Goal: Navigation & Orientation: Find specific page/section

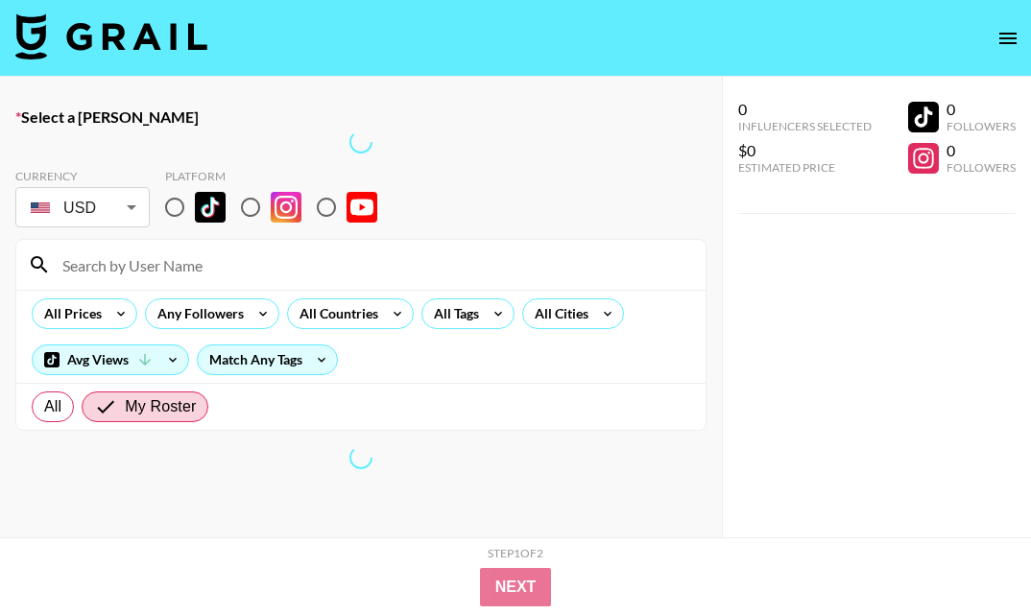
click at [1011, 33] on icon "open drawer" at bounding box center [1007, 39] width 17 height 12
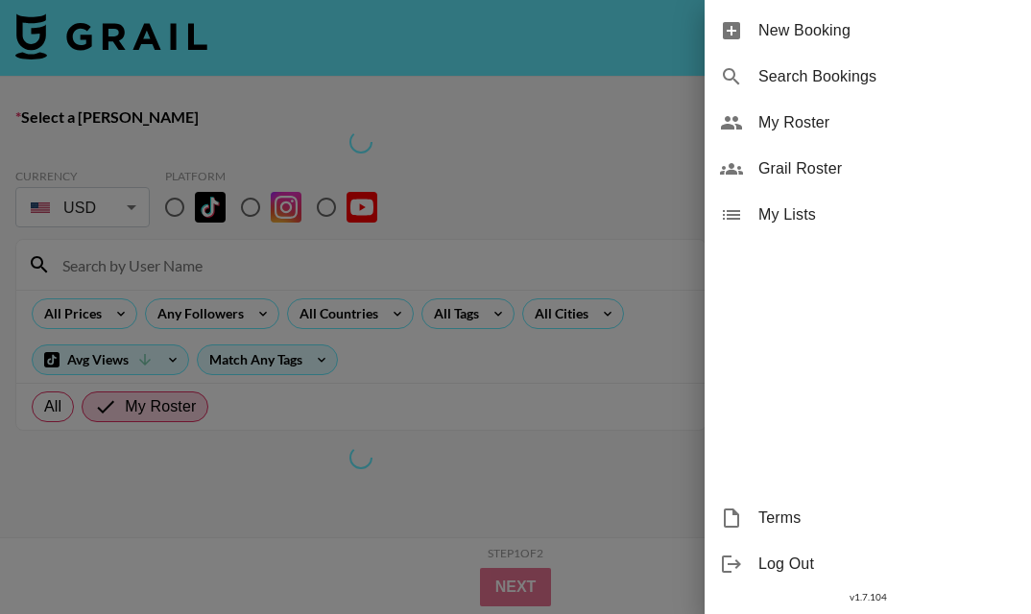
click at [842, 117] on span "My Roster" at bounding box center [886, 122] width 257 height 23
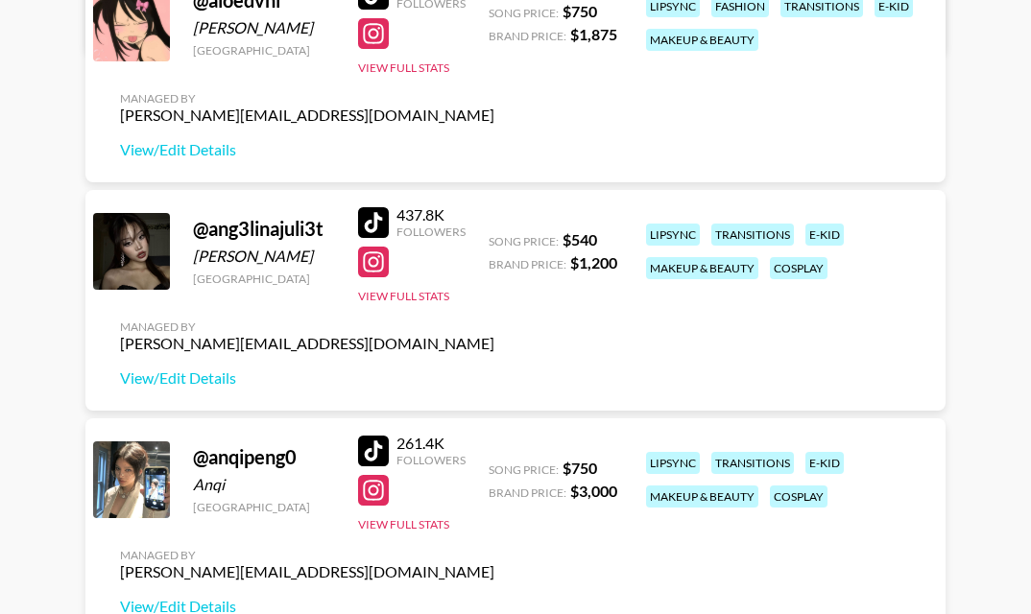
scroll to position [1121, 0]
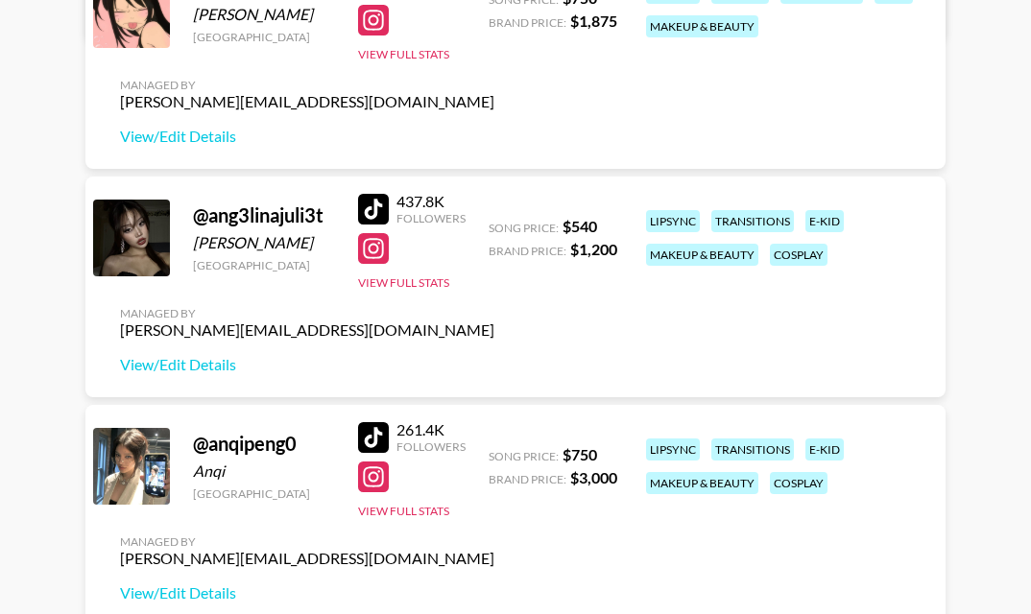
click at [371, 253] on div at bounding box center [373, 248] width 31 height 31
click at [369, 210] on div at bounding box center [373, 209] width 31 height 31
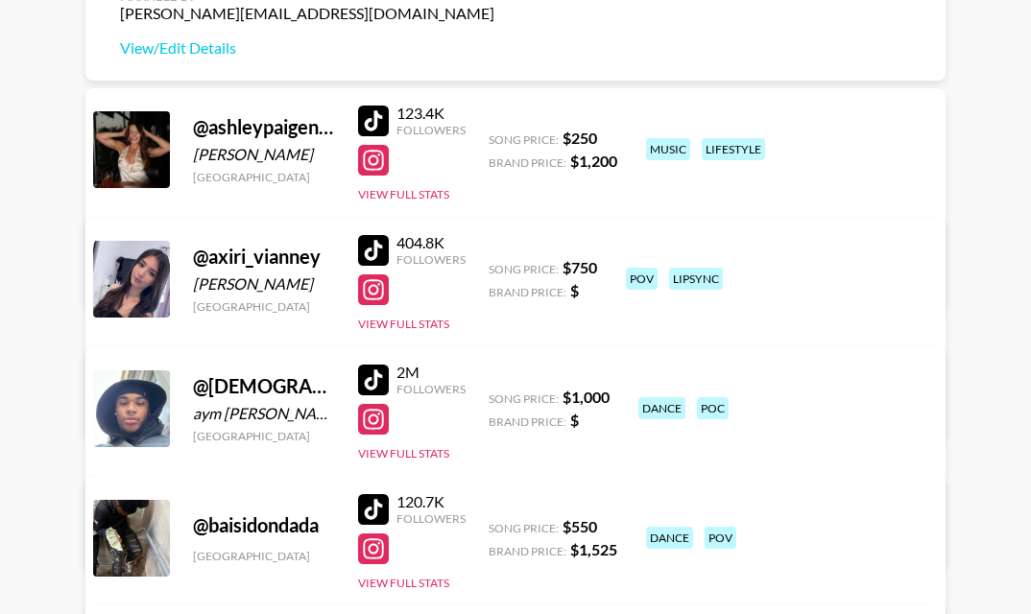
scroll to position [1667, 0]
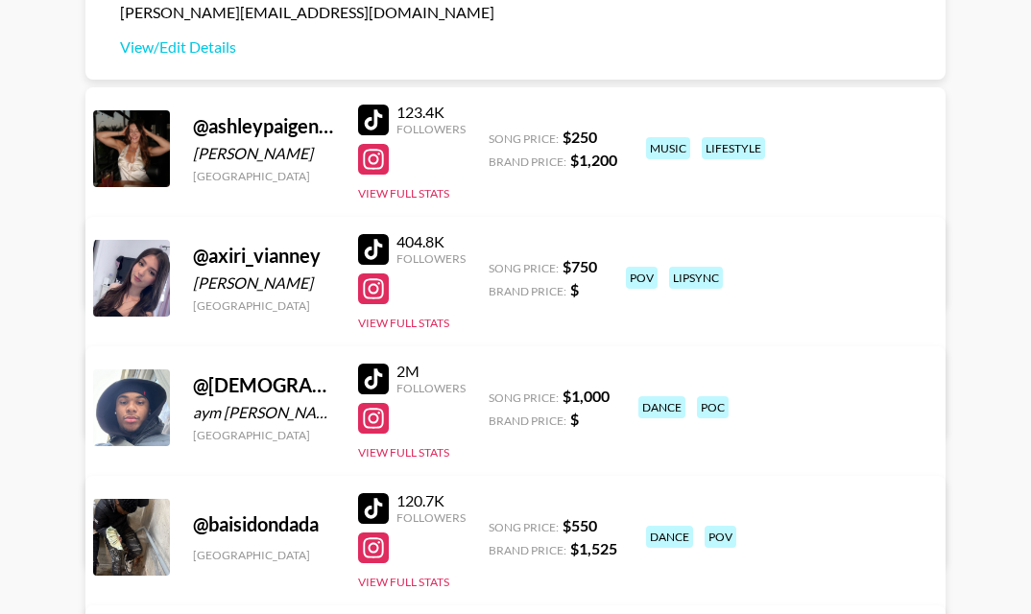
click at [374, 257] on div at bounding box center [373, 249] width 31 height 31
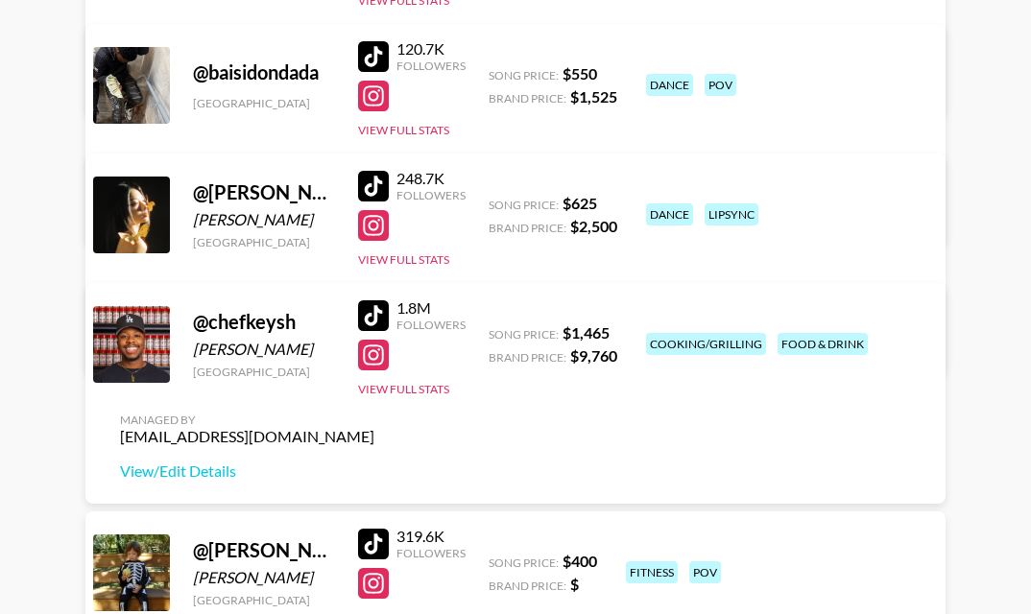
scroll to position [2122, 0]
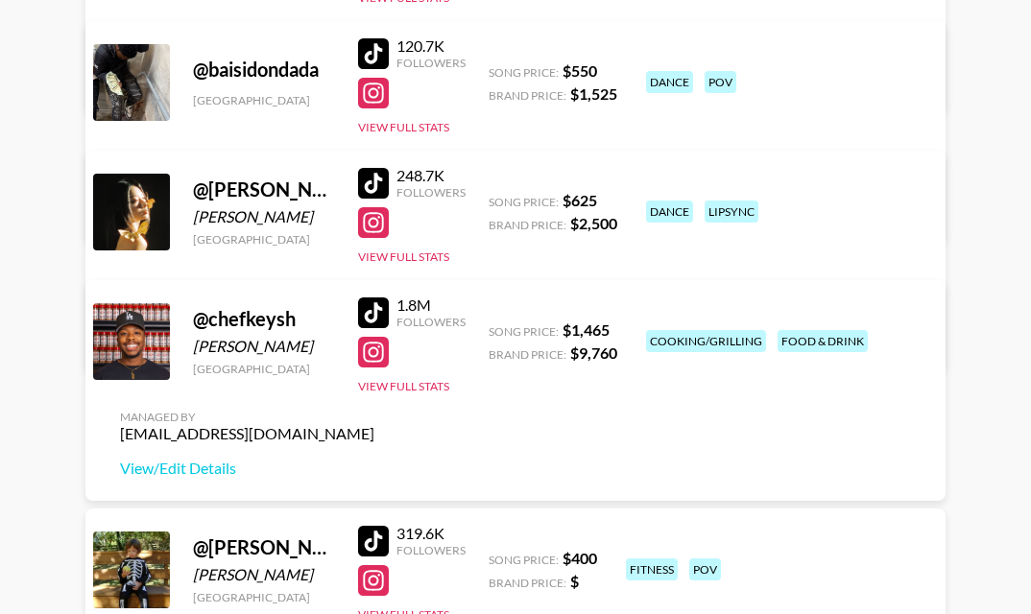
click at [377, 181] on div at bounding box center [373, 183] width 31 height 31
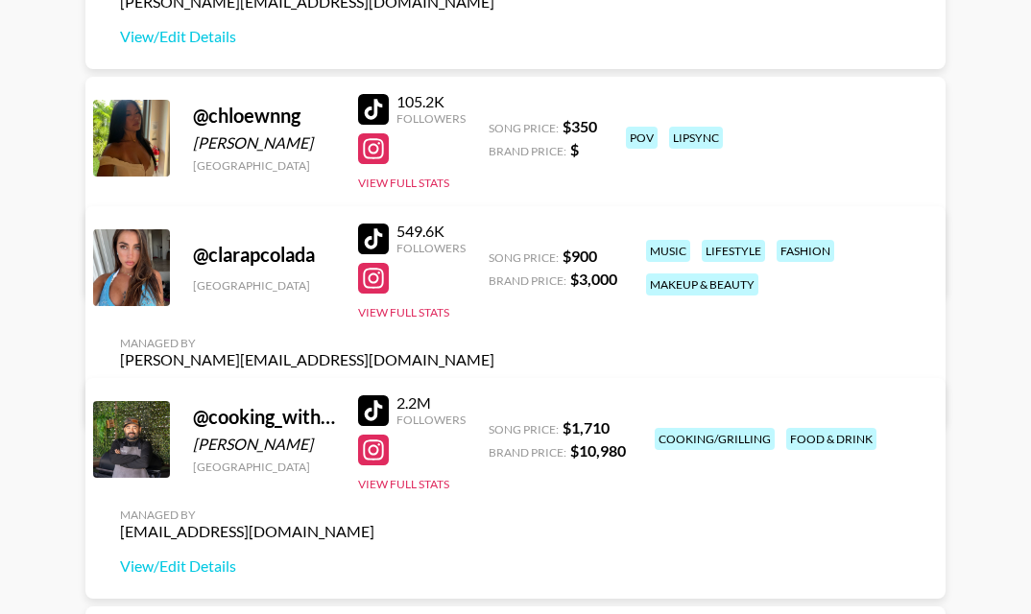
scroll to position [2914, 0]
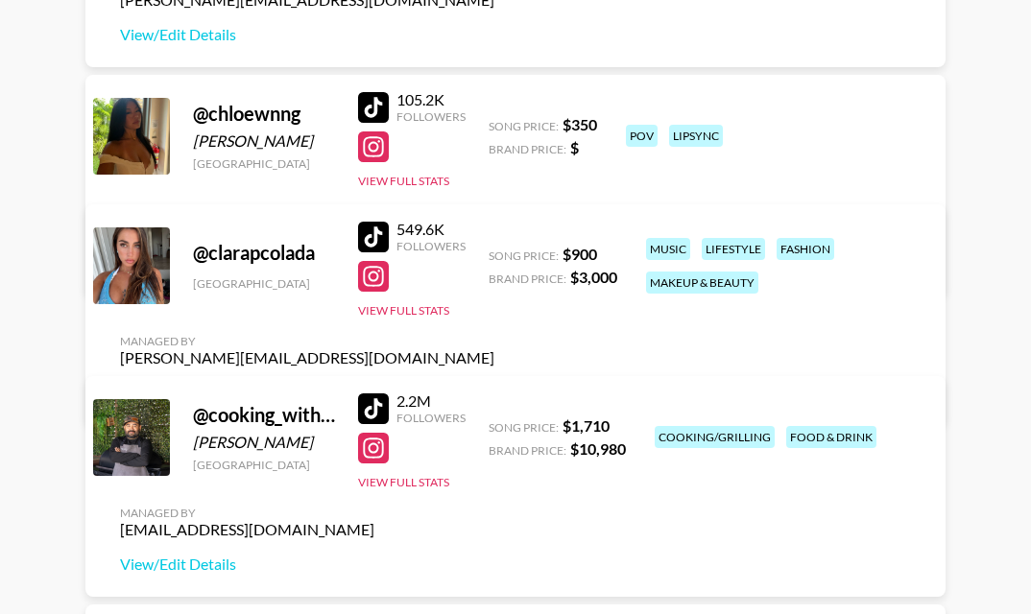
click at [370, 117] on div at bounding box center [373, 107] width 31 height 31
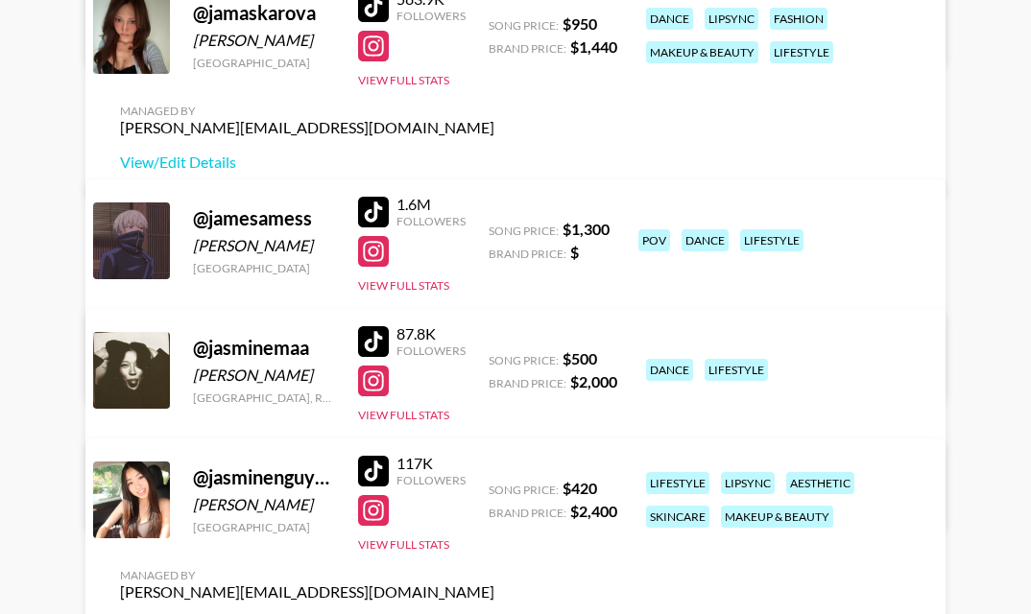
scroll to position [7070, 0]
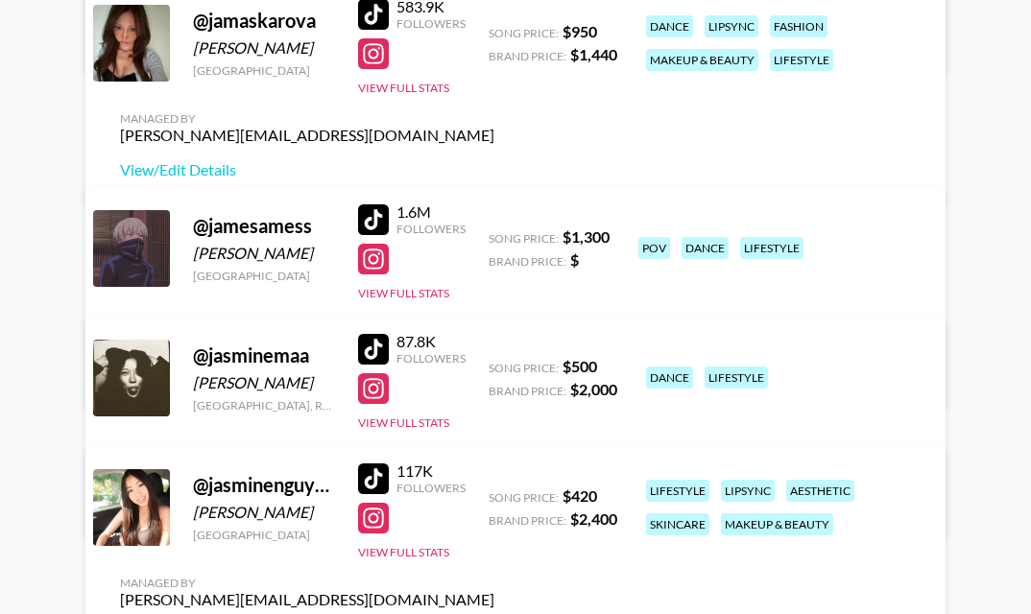
click at [384, 30] on div at bounding box center [373, 14] width 31 height 31
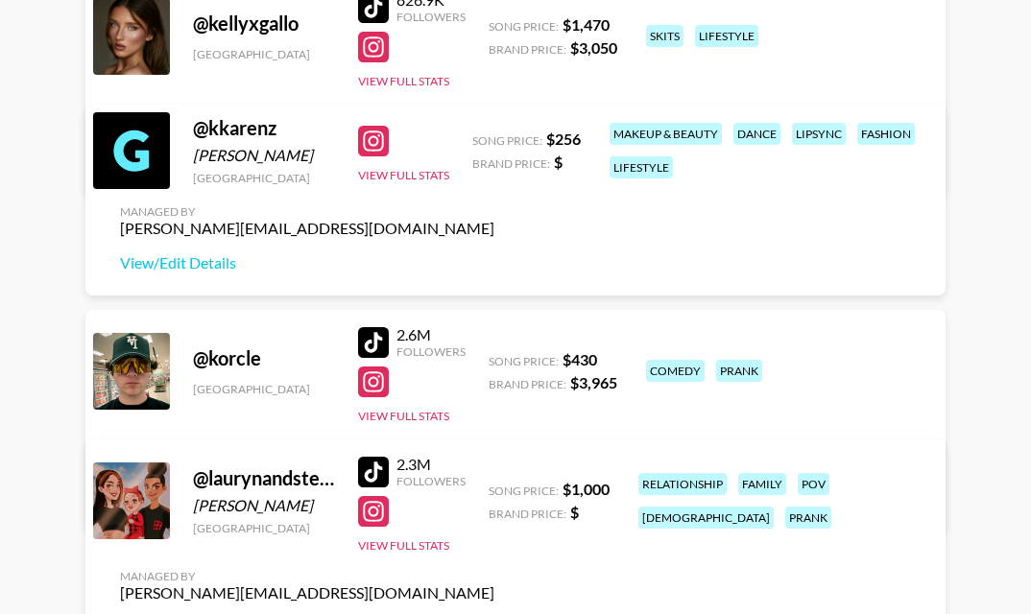
scroll to position [9585, 0]
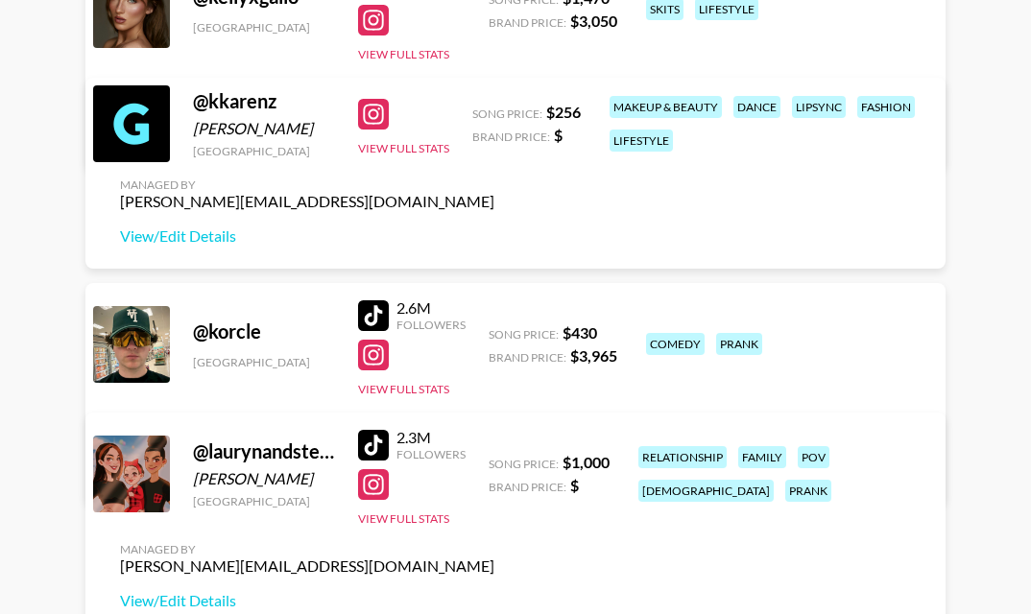
click at [374, 436] on div at bounding box center [373, 445] width 31 height 31
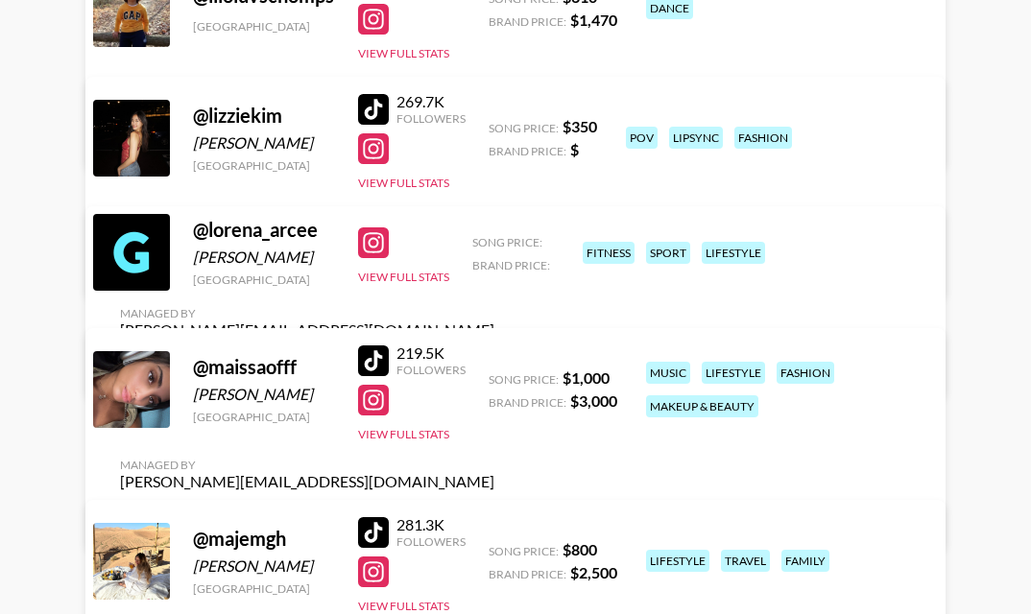
scroll to position [10281, 0]
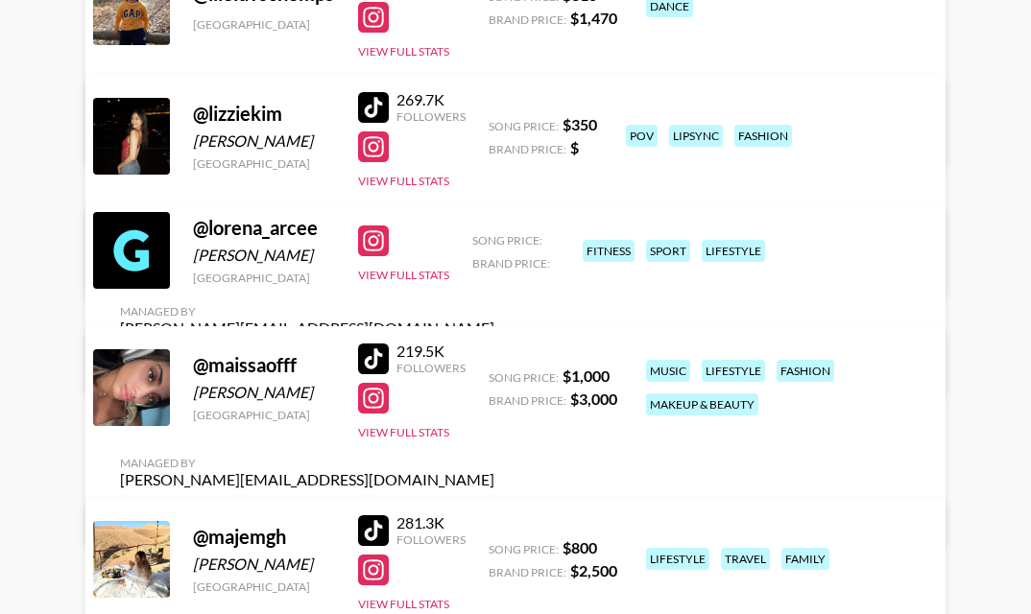
click at [383, 105] on div at bounding box center [373, 107] width 31 height 31
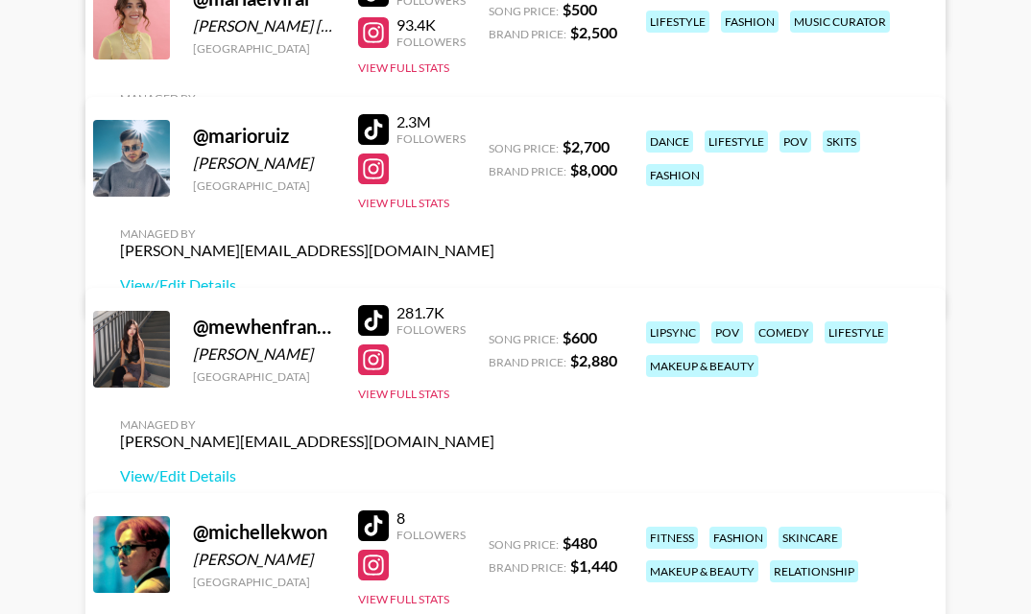
scroll to position [11067, 0]
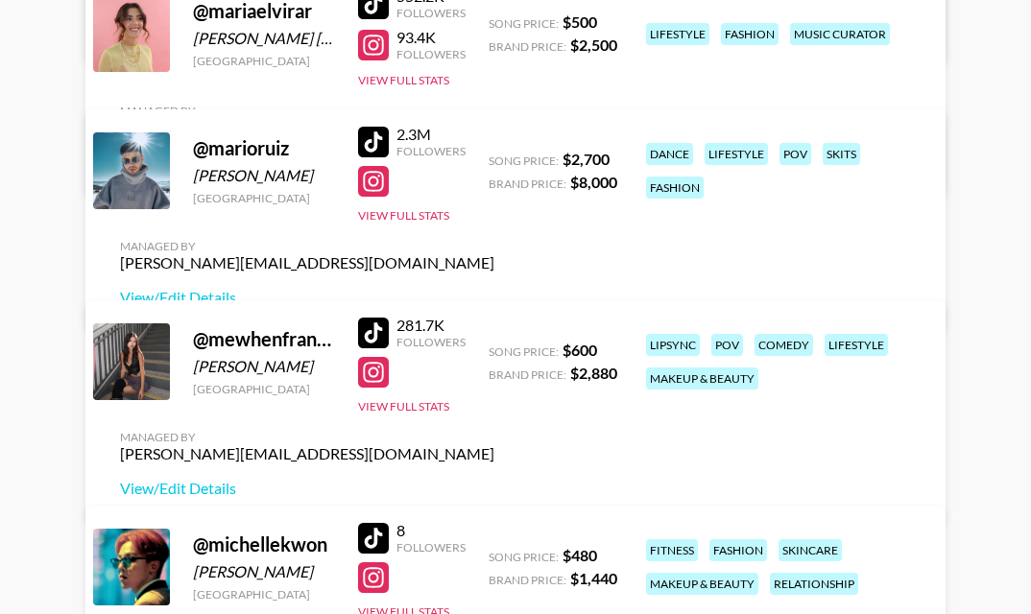
click at [421, 197] on div at bounding box center [412, 181] width 108 height 31
click at [381, 10] on div at bounding box center [373, 3] width 31 height 31
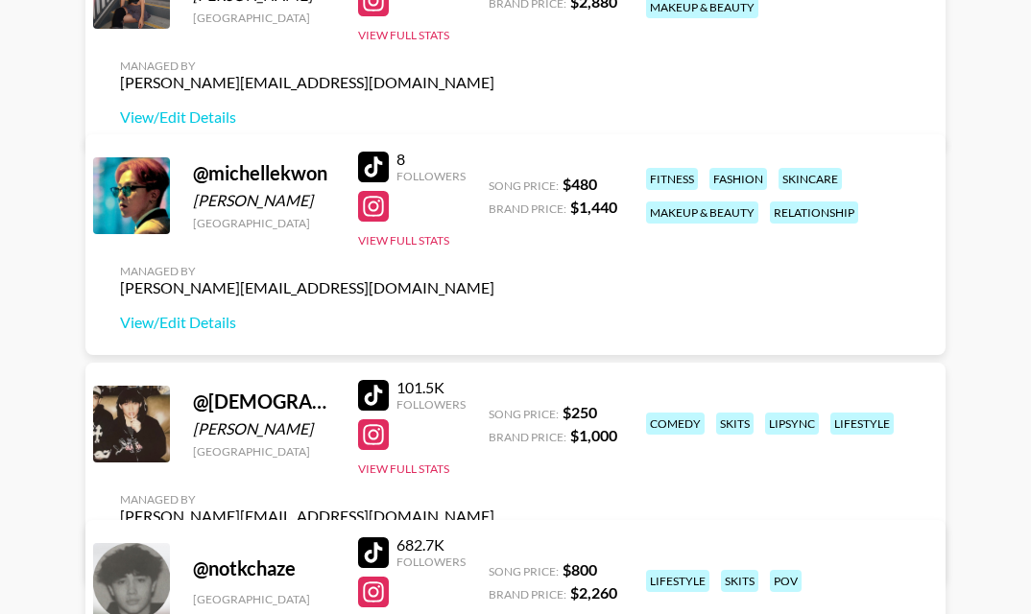
scroll to position [11325, 0]
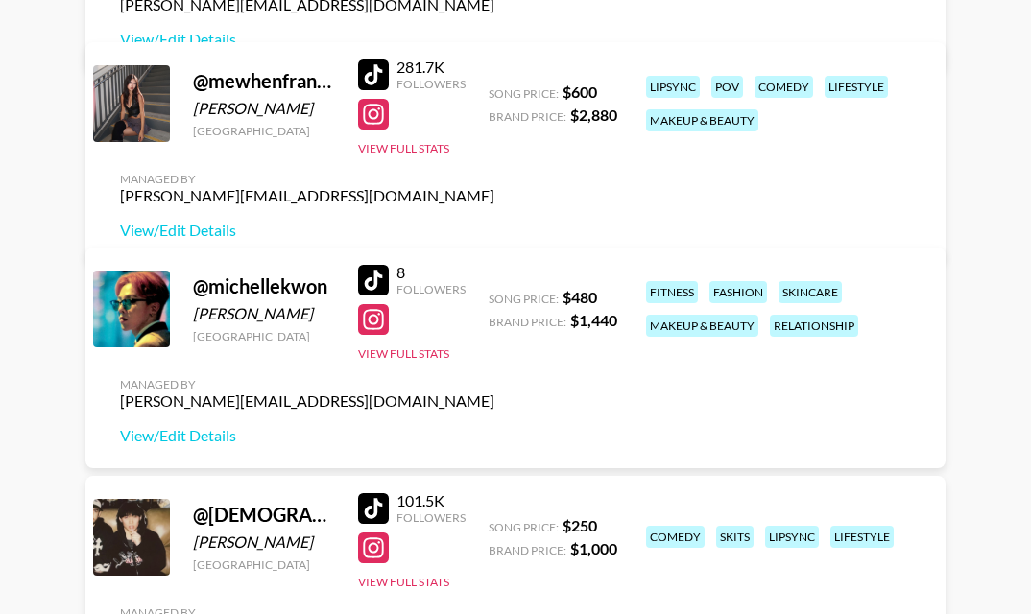
click at [371, 90] on div at bounding box center [373, 75] width 31 height 31
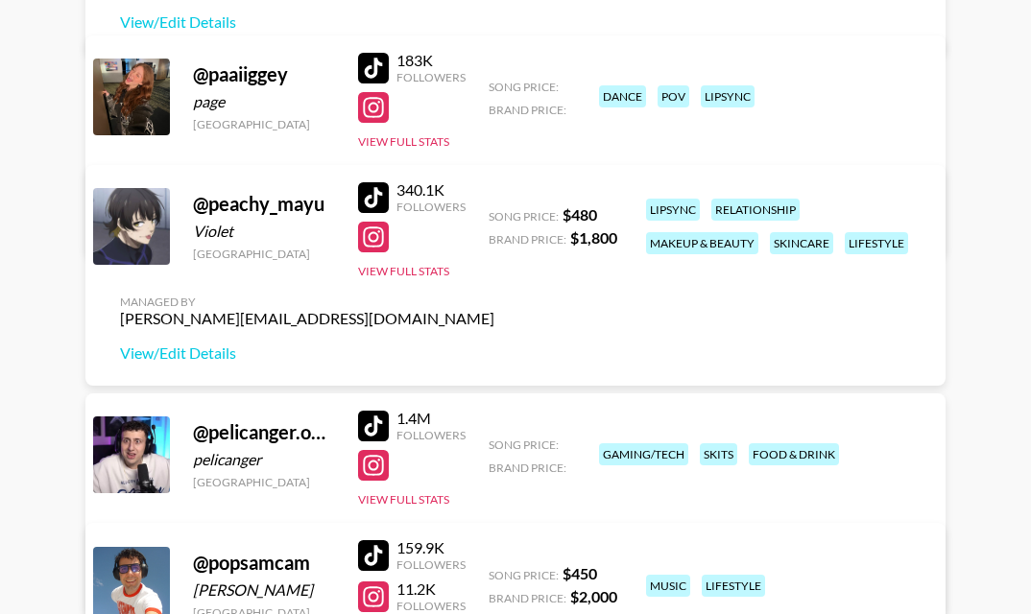
scroll to position [12227, 0]
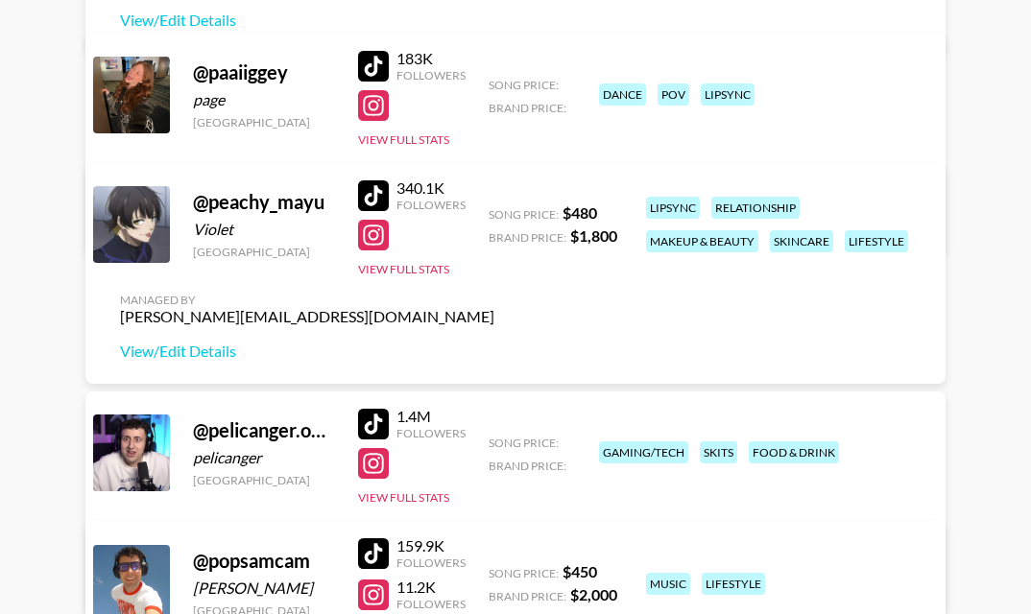
click at [369, 64] on div at bounding box center [373, 66] width 31 height 31
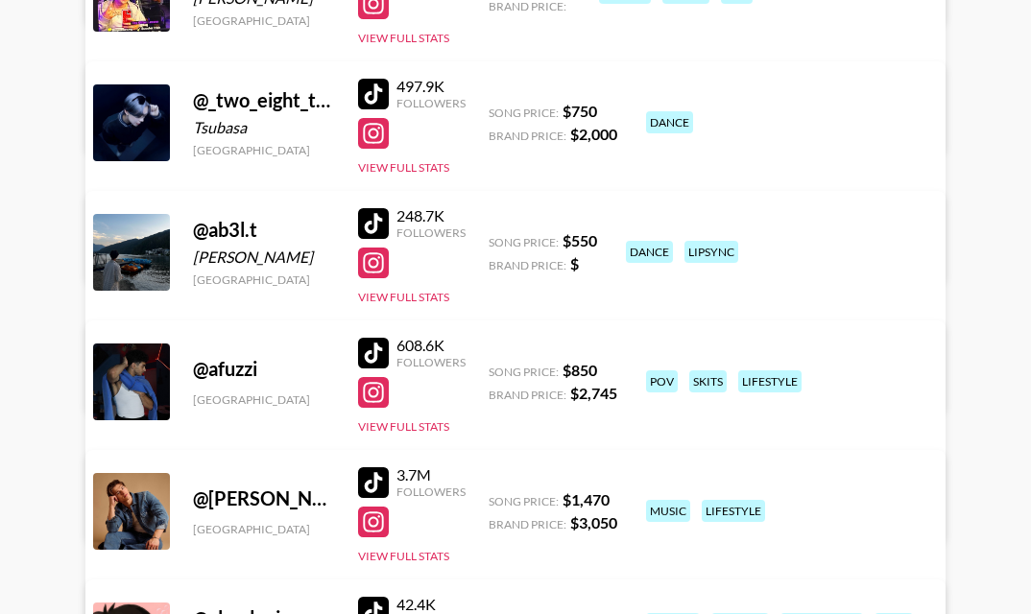
scroll to position [0, 0]
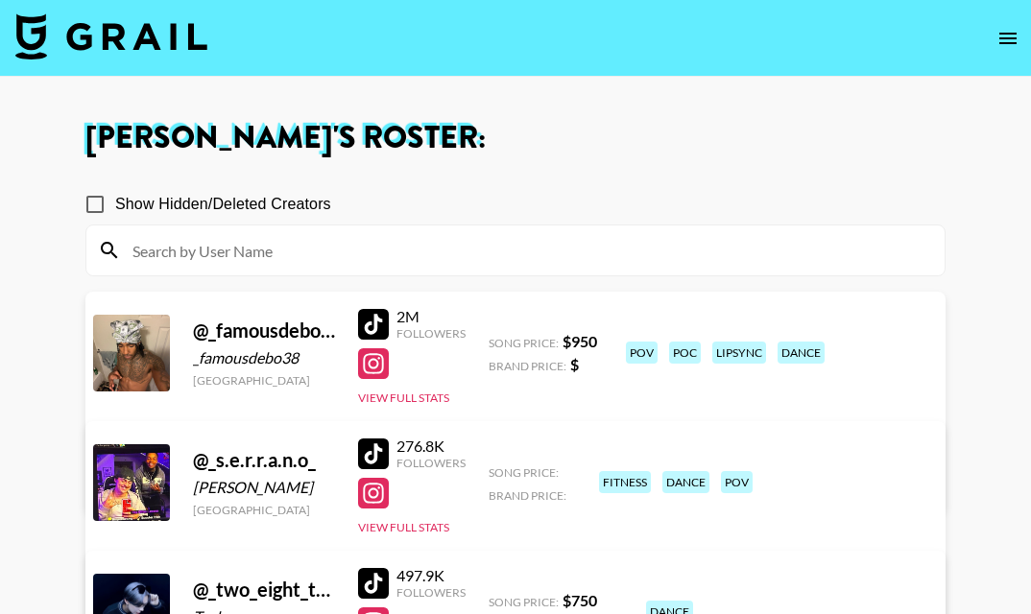
click at [287, 231] on div at bounding box center [515, 251] width 858 height 50
click at [284, 244] on input at bounding box center [527, 250] width 812 height 31
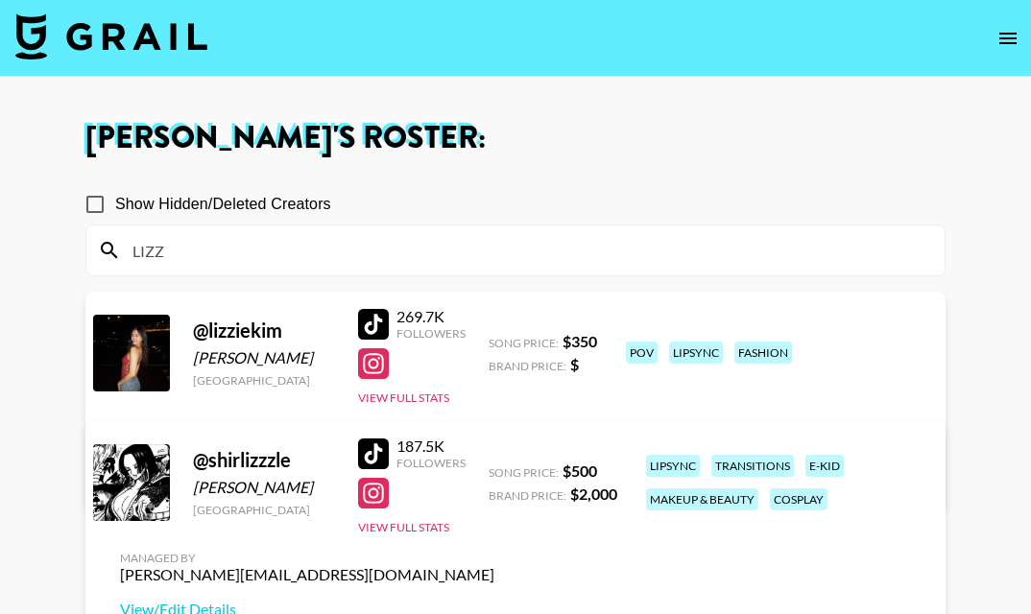
type input "LIZZ"
click at [373, 371] on div at bounding box center [373, 363] width 31 height 31
click at [371, 316] on div at bounding box center [373, 324] width 31 height 31
